Goal: Check status

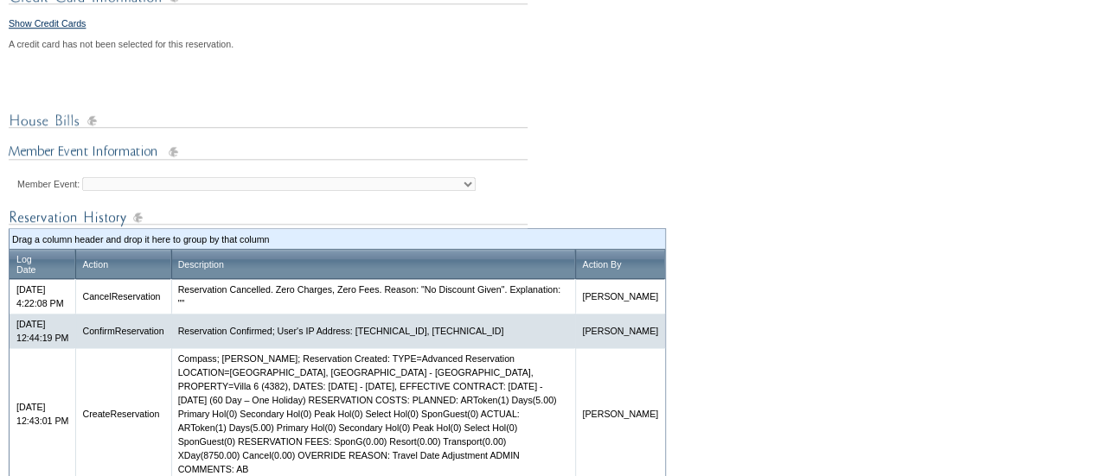
scroll to position [671, 0]
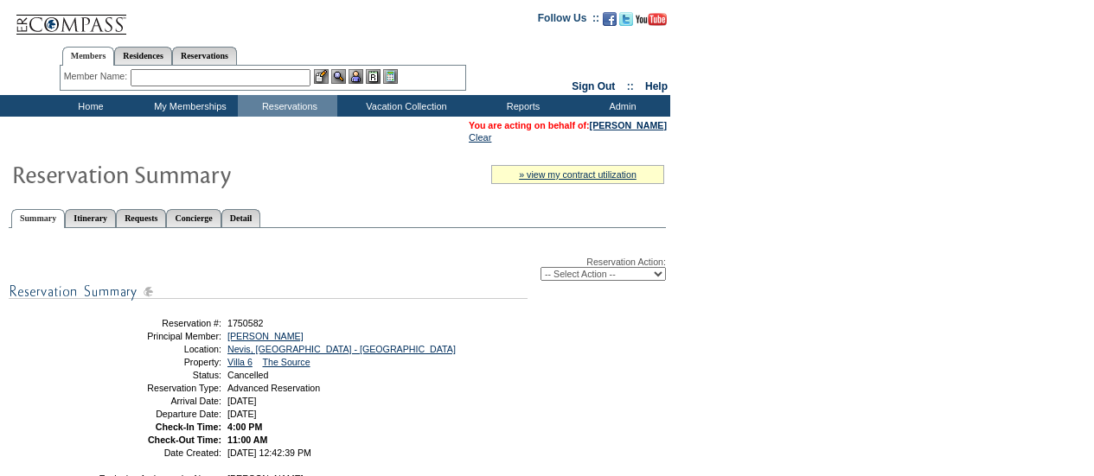
scroll to position [171, 0]
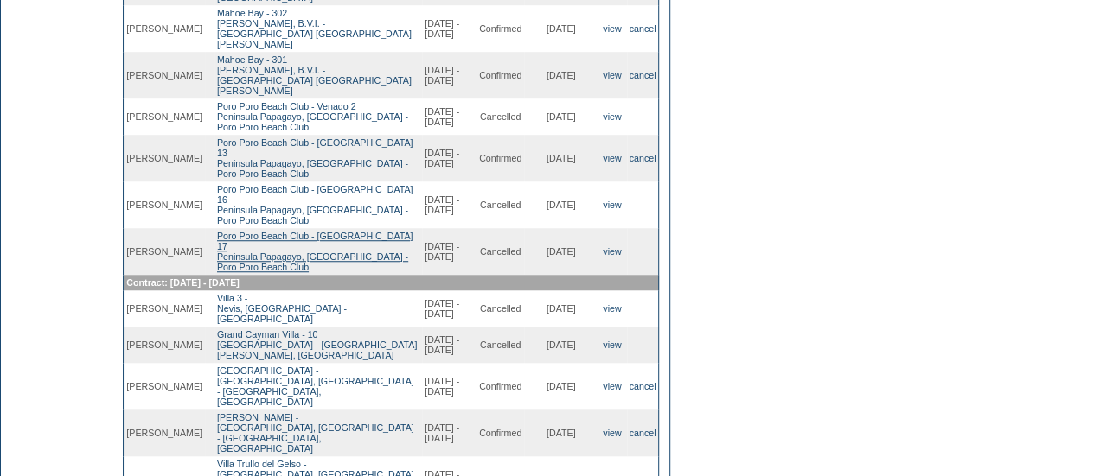
scroll to position [514, 0]
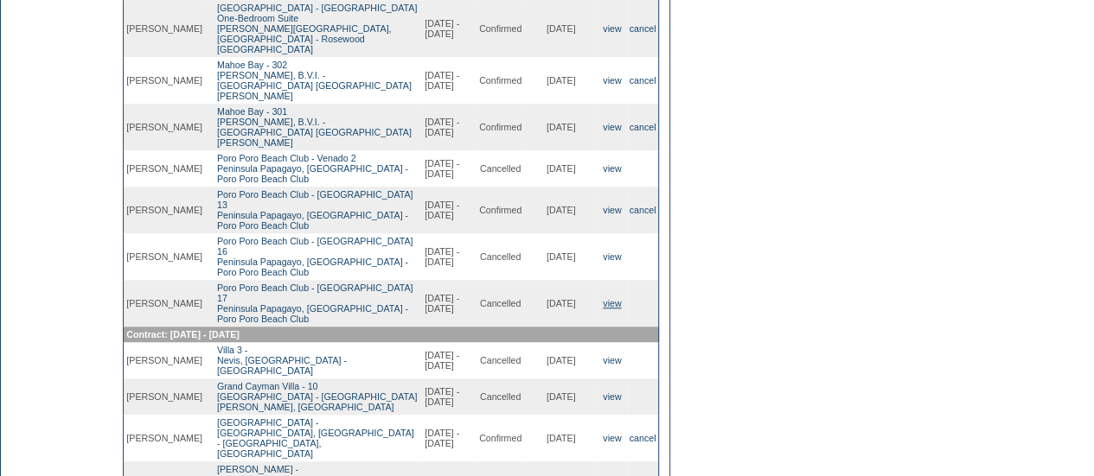
click at [606, 298] on link "view" at bounding box center [612, 303] width 18 height 10
